Goal: Check status: Check status

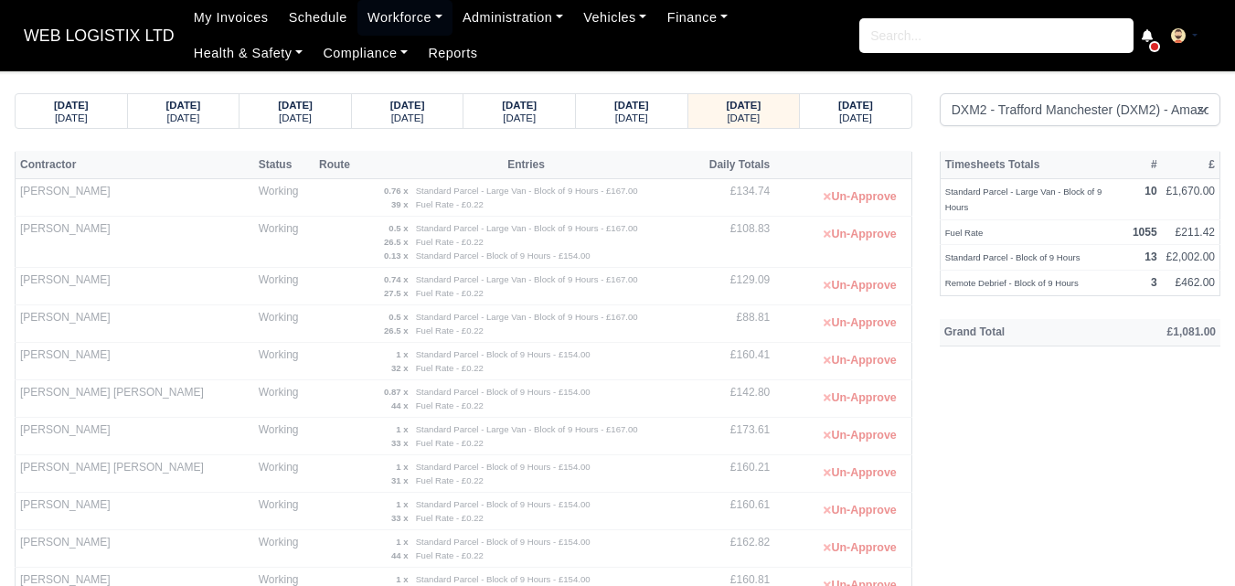
select select "1"
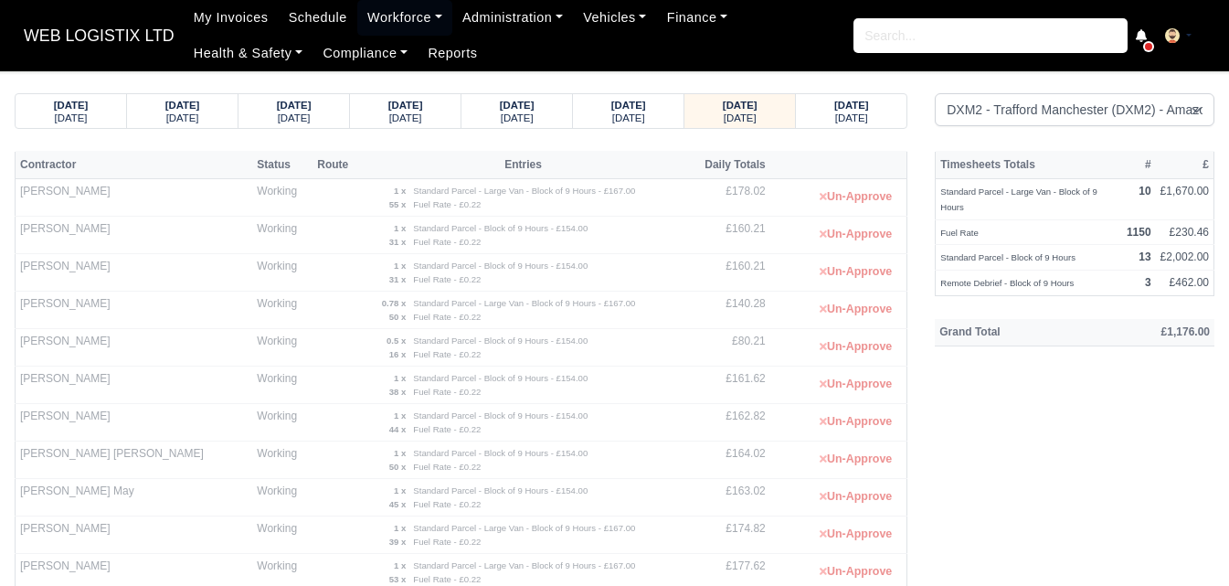
select select "1"
click at [853, 112] on small "[DATE]" at bounding box center [851, 117] width 33 height 11
select select "1"
click at [737, 113] on small "[DATE]" at bounding box center [740, 117] width 33 height 11
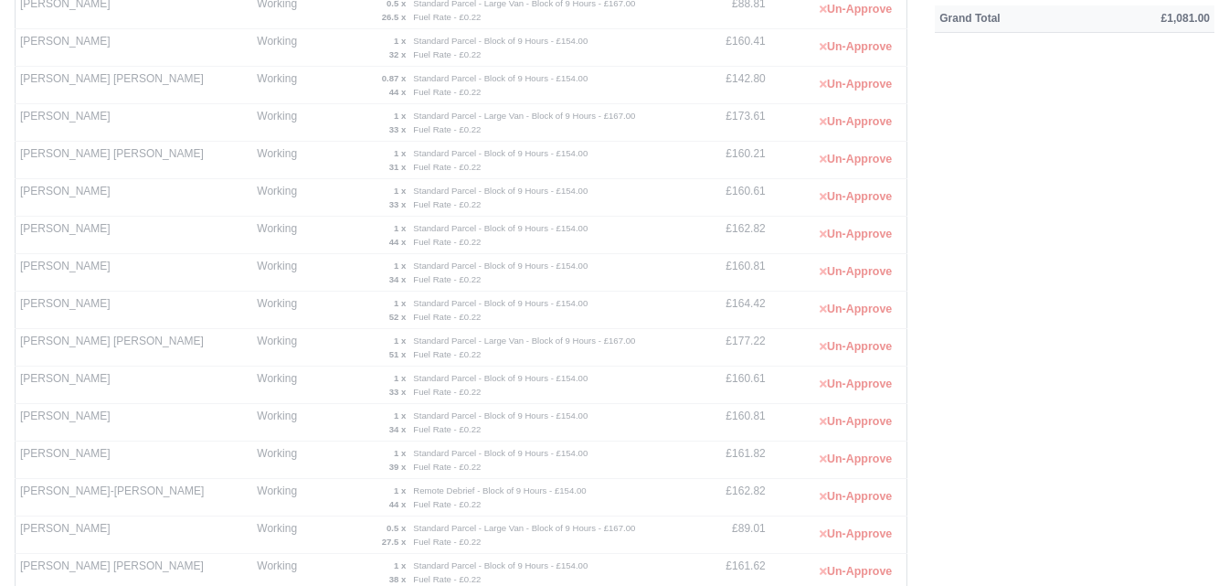
scroll to position [330, 0]
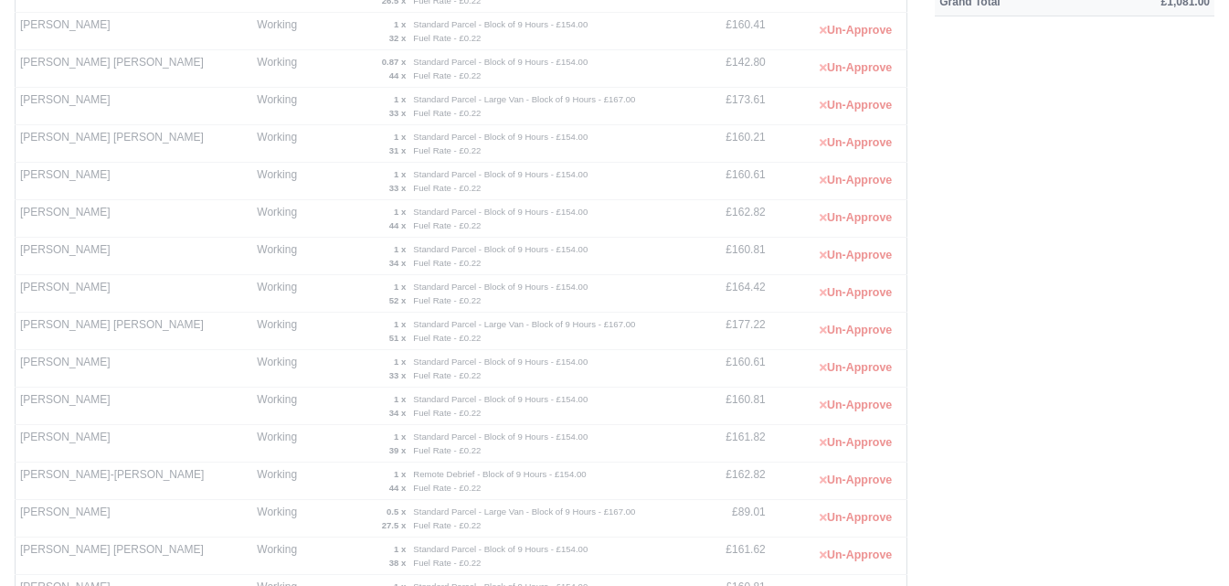
drag, startPoint x: 20, startPoint y: 510, endPoint x: 91, endPoint y: 518, distance: 71.8
click at [91, 518] on td "[PERSON_NAME]" at bounding box center [135, 518] width 238 height 37
copy td "[PERSON_NAME]"
